Goal: Task Accomplishment & Management: Manage account settings

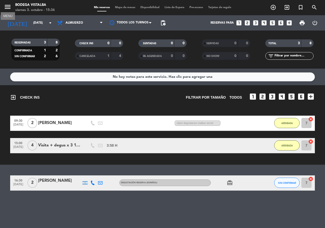
click at [8, 9] on icon "menu" at bounding box center [8, 7] width 8 height 8
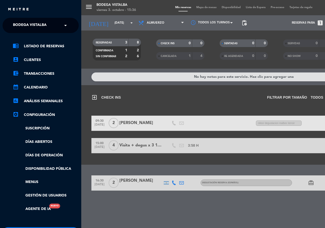
click at [17, 25] on span "BODEGA VISTALBA" at bounding box center [30, 25] width 34 height 11
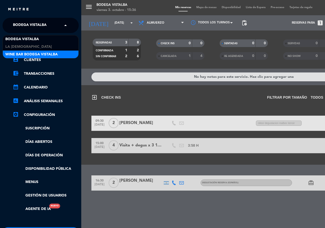
click at [23, 52] on span "Wine Bar Bodega Vistalba" at bounding box center [31, 55] width 52 height 6
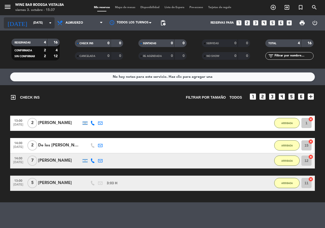
click at [36, 25] on input "[DATE]" at bounding box center [51, 23] width 40 height 9
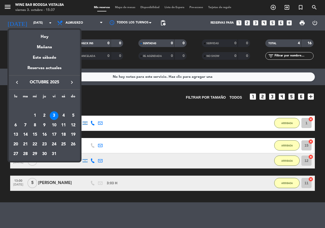
click at [42, 43] on div "Mañana" at bounding box center [44, 45] width 71 height 10
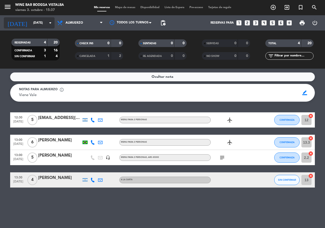
click at [44, 25] on input "sáb. 4 oct." at bounding box center [51, 23] width 40 height 9
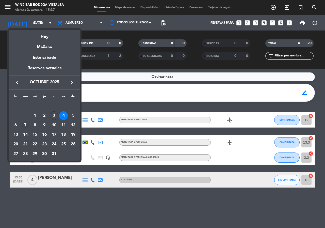
click at [27, 121] on div "7" at bounding box center [25, 125] width 9 height 9
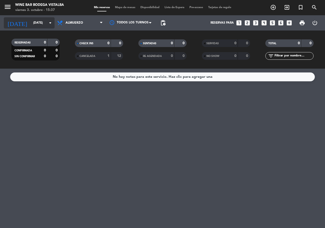
click at [50, 25] on icon "arrow_drop_down" at bounding box center [50, 23] width 6 height 6
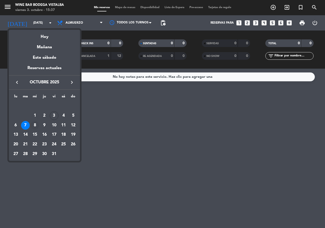
click at [37, 124] on div "8" at bounding box center [34, 125] width 9 height 9
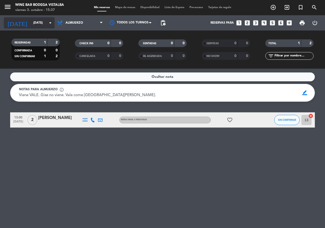
click at [49, 19] on input "mié. 8 oct." at bounding box center [51, 23] width 40 height 9
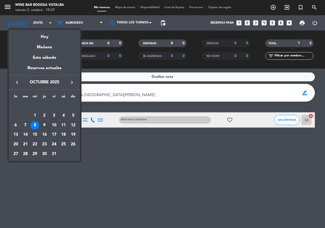
click at [41, 123] on div "9" at bounding box center [44, 125] width 9 height 9
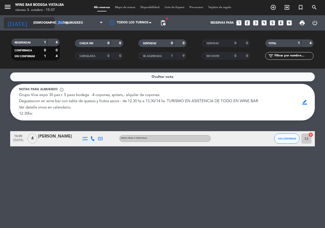
click at [48, 18] on div "today jue. 9 oct. arrow_drop_down" at bounding box center [29, 22] width 51 height 11
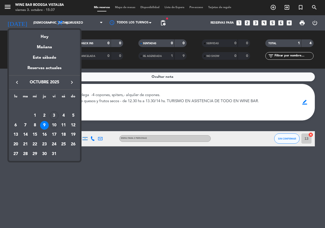
click at [57, 122] on td "10" at bounding box center [54, 125] width 10 height 10
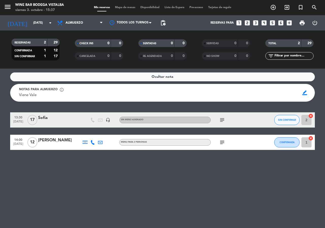
click at [224, 120] on icon "subject" at bounding box center [222, 120] width 6 height 6
click at [223, 138] on div "subject" at bounding box center [234, 142] width 46 height 15
click at [220, 147] on div "subject" at bounding box center [234, 142] width 46 height 15
click at [221, 142] on icon "subject" at bounding box center [222, 142] width 6 height 6
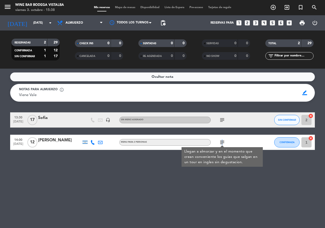
click at [221, 142] on icon "subject" at bounding box center [222, 142] width 6 height 6
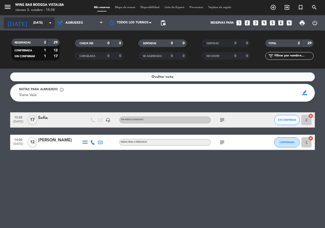
click at [43, 24] on input "vie. 10 oct." at bounding box center [51, 23] width 40 height 9
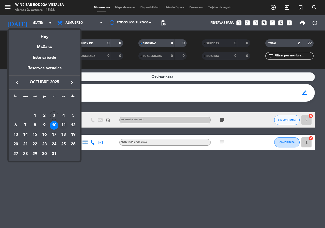
click at [66, 124] on div "11" at bounding box center [63, 125] width 9 height 9
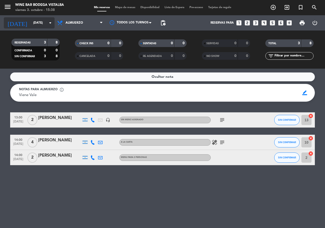
click at [45, 19] on input "sáb. 11 oct." at bounding box center [51, 23] width 40 height 9
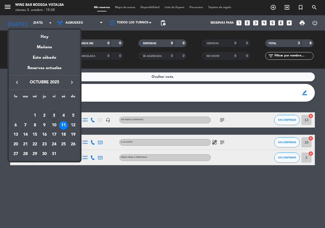
click at [51, 124] on div "10" at bounding box center [54, 125] width 9 height 9
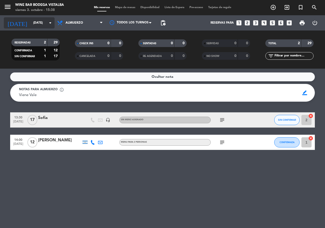
click at [31, 27] on input "vie. 10 oct." at bounding box center [51, 23] width 40 height 9
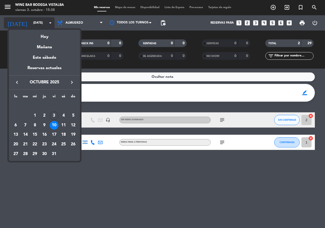
click at [30, 27] on div at bounding box center [162, 114] width 325 height 228
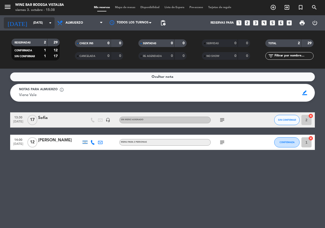
click at [31, 27] on input "vie. 10 oct." at bounding box center [51, 23] width 40 height 9
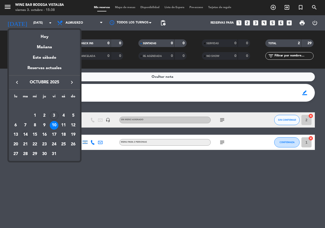
click at [27, 132] on div "14" at bounding box center [25, 134] width 9 height 9
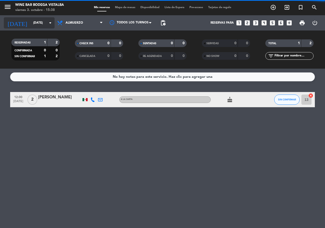
click at [40, 23] on input "mar. 14 oct." at bounding box center [51, 23] width 40 height 9
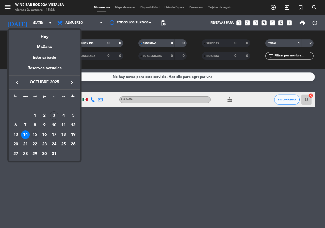
click at [34, 131] on div "15" at bounding box center [34, 134] width 9 height 9
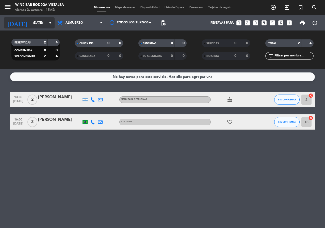
click at [51, 22] on icon "arrow_drop_down" at bounding box center [50, 23] width 6 height 6
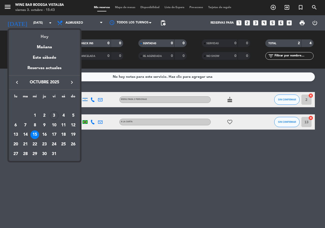
click at [58, 37] on div "Hoy" at bounding box center [44, 35] width 71 height 10
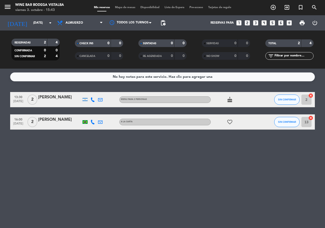
type input "[DATE]"
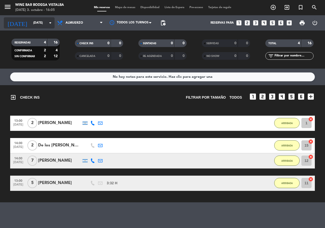
click at [15, 28] on icon "[DATE]" at bounding box center [17, 22] width 27 height 11
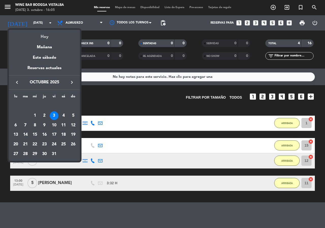
click at [18, 33] on div "Hoy" at bounding box center [44, 35] width 71 height 10
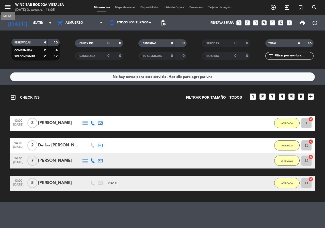
click at [9, 11] on button "menu" at bounding box center [8, 7] width 8 height 9
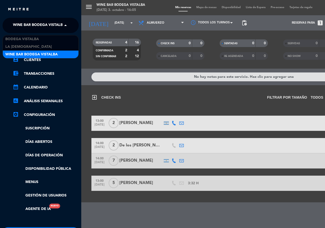
click at [18, 21] on span "Wine Bar Bodega Vistalba" at bounding box center [39, 25] width 52 height 11
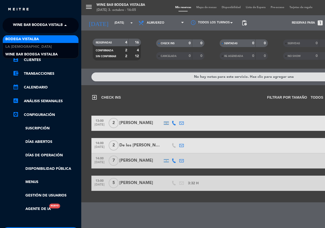
click at [26, 41] on span "BODEGA VISTALBA" at bounding box center [22, 39] width 34 height 6
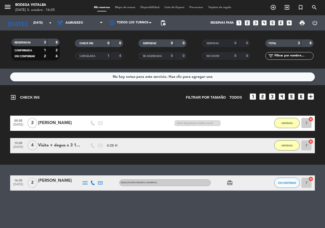
click at [89, 182] on div at bounding box center [93, 182] width 8 height 15
click at [91, 184] on icon at bounding box center [92, 182] width 5 height 5
click at [91, 177] on div "[PHONE_NUMBER] Copiar content_paste |" at bounding box center [95, 172] width 39 height 14
click at [89, 173] on span "Copiar" at bounding box center [89, 174] width 11 height 5
click at [100, 213] on div "No hay notas para este servicio. Haz clic para agregar una exit_to_app CHECK IN…" at bounding box center [162, 148] width 325 height 159
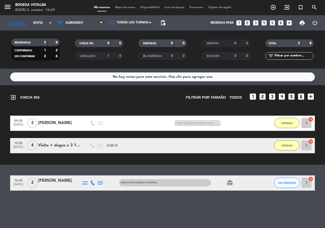
click at [101, 213] on div "No hay notas para este servicio. Haz clic para agregar una exit_to_app CHECK IN…" at bounding box center [162, 148] width 325 height 159
click at [291, 178] on button "SIN CONFIRMAR" at bounding box center [286, 183] width 25 height 10
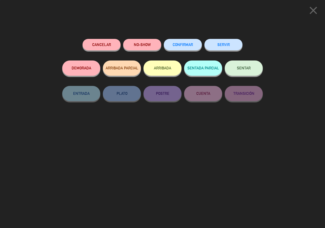
click at [164, 71] on button "ARRIBADA" at bounding box center [163, 67] width 38 height 15
